Goal: Find specific fact: Find contact information

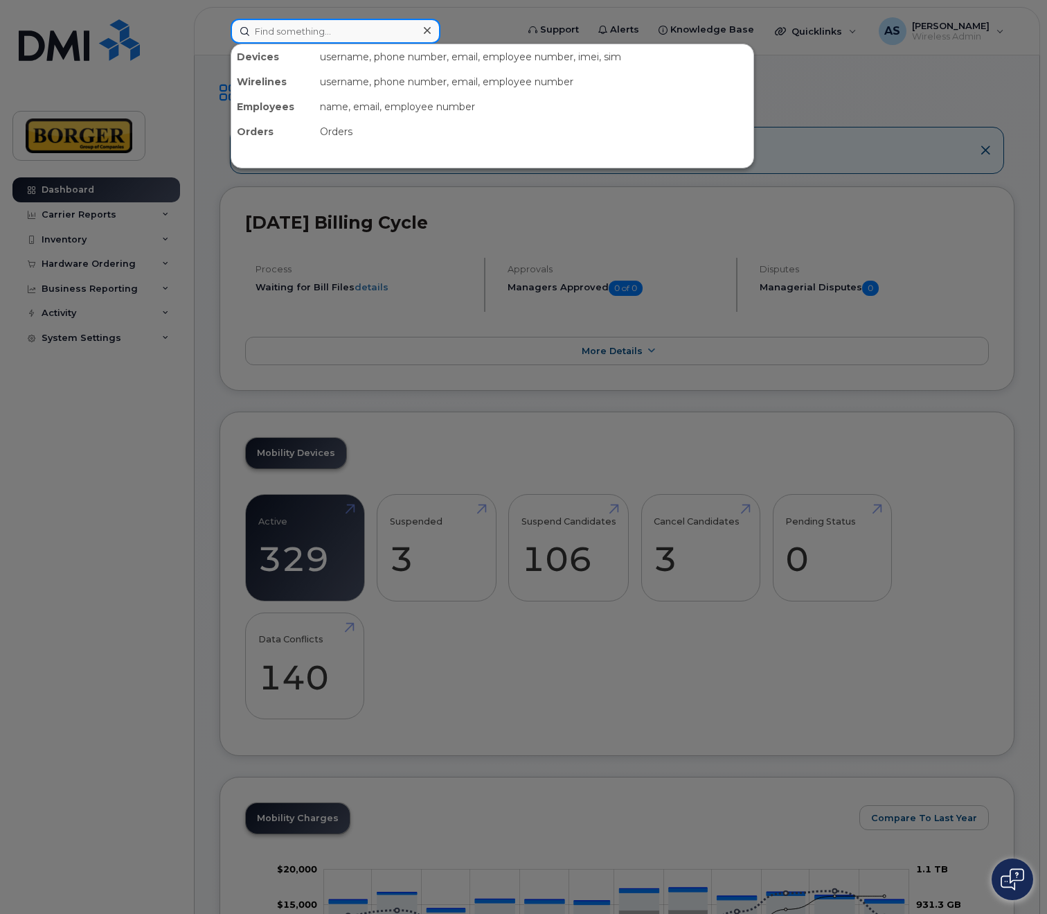
click at [348, 33] on input at bounding box center [336, 31] width 210 height 25
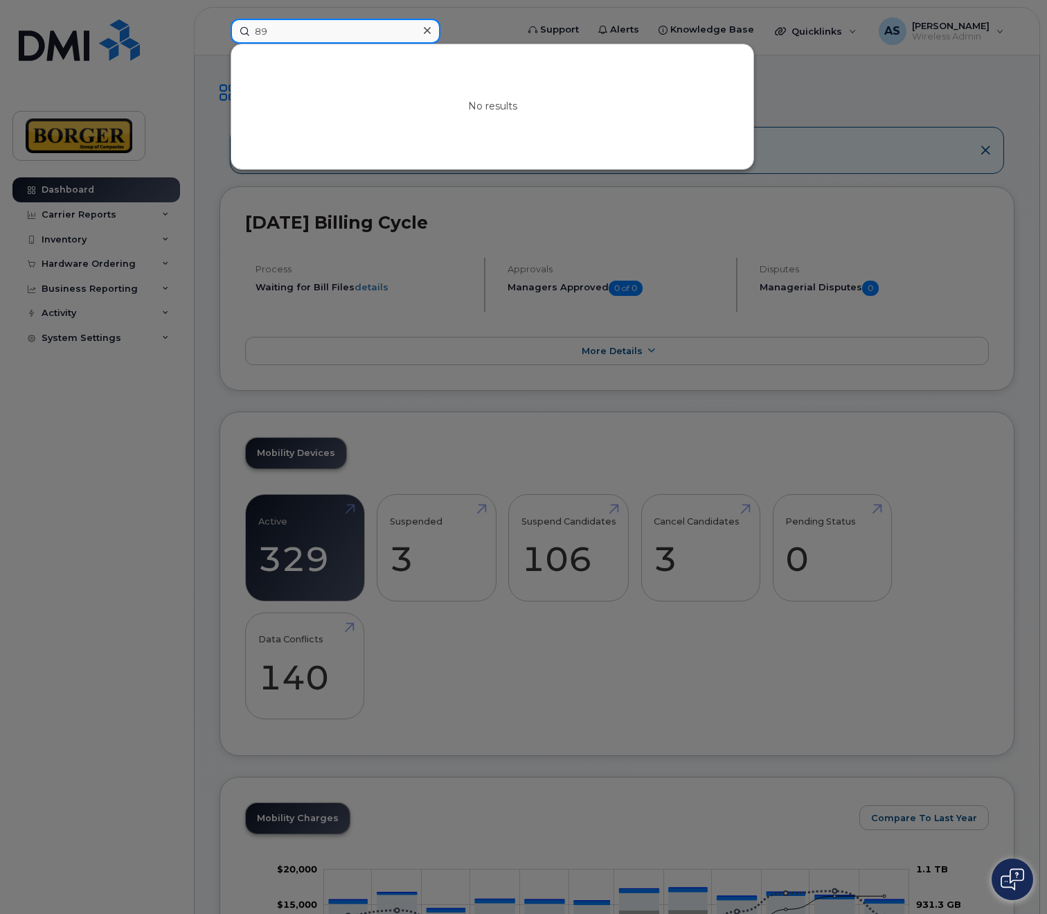
type input "8"
type input "3"
click at [801, 62] on div at bounding box center [523, 457] width 1047 height 914
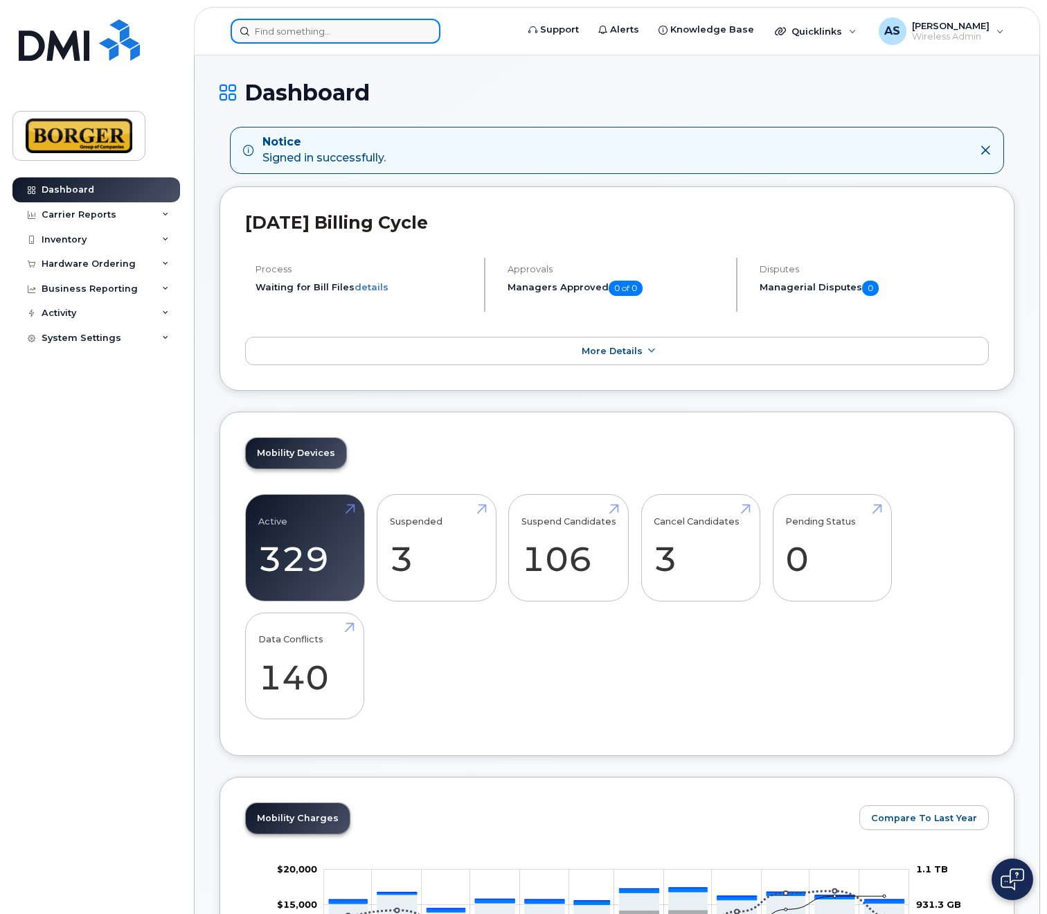
click at [357, 40] on input at bounding box center [336, 31] width 210 height 25
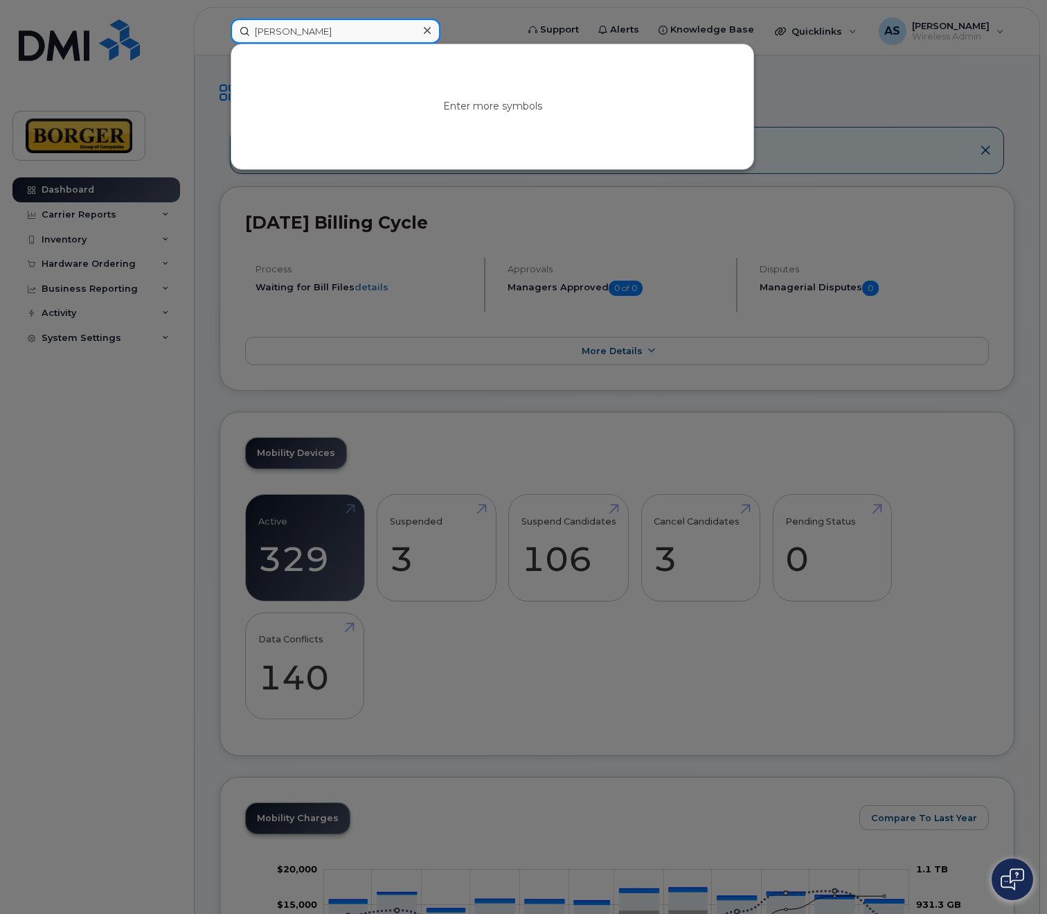
type input "[PERSON_NAME]"
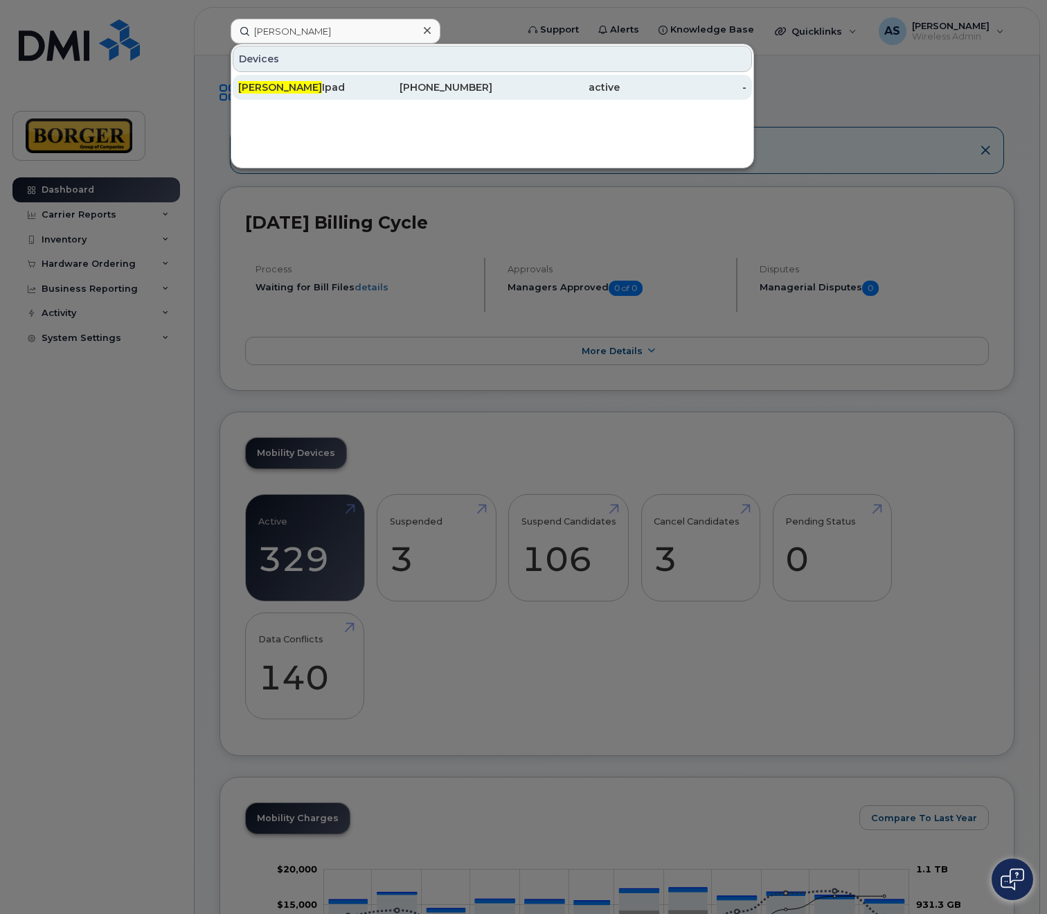
click at [492, 99] on div "[PHONE_NUMBER]" at bounding box center [555, 87] width 127 height 25
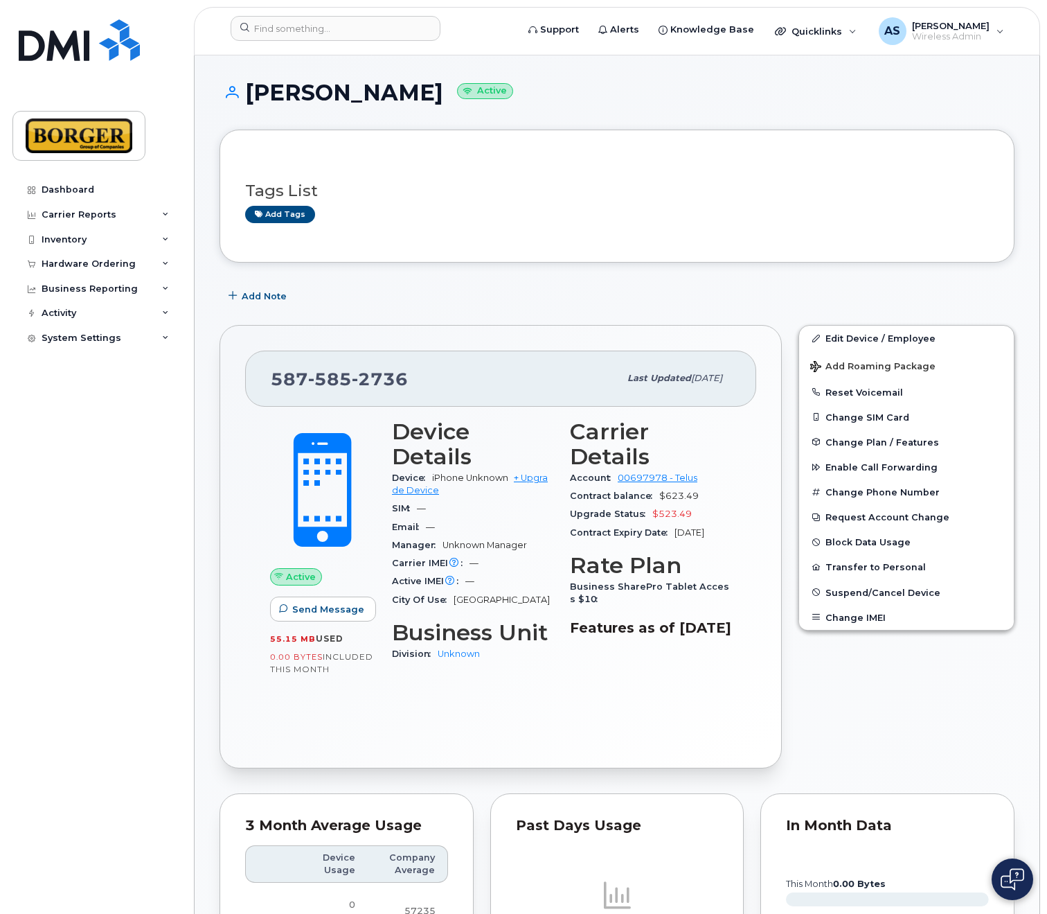
click at [398, 372] on span "2736" at bounding box center [380, 379] width 56 height 21
drag, startPoint x: 405, startPoint y: 373, endPoint x: 274, endPoint y: 373, distance: 130.2
click at [274, 373] on span "[PHONE_NUMBER]" at bounding box center [339, 379] width 137 height 21
copy span "[PHONE_NUMBER]"
